Goal: Navigation & Orientation: Find specific page/section

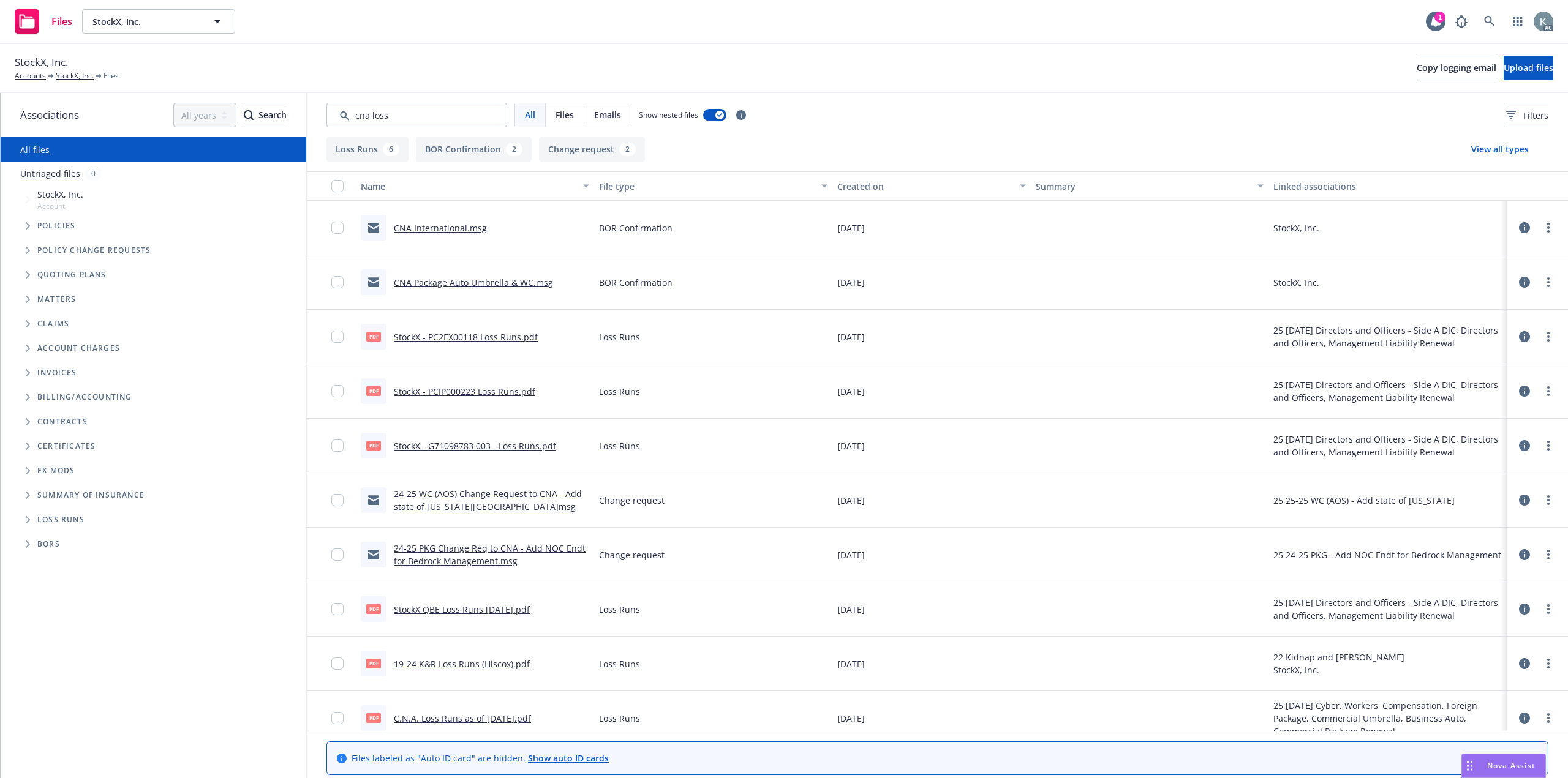
scroll to position [7, 0]
